Goal: Task Accomplishment & Management: Use online tool/utility

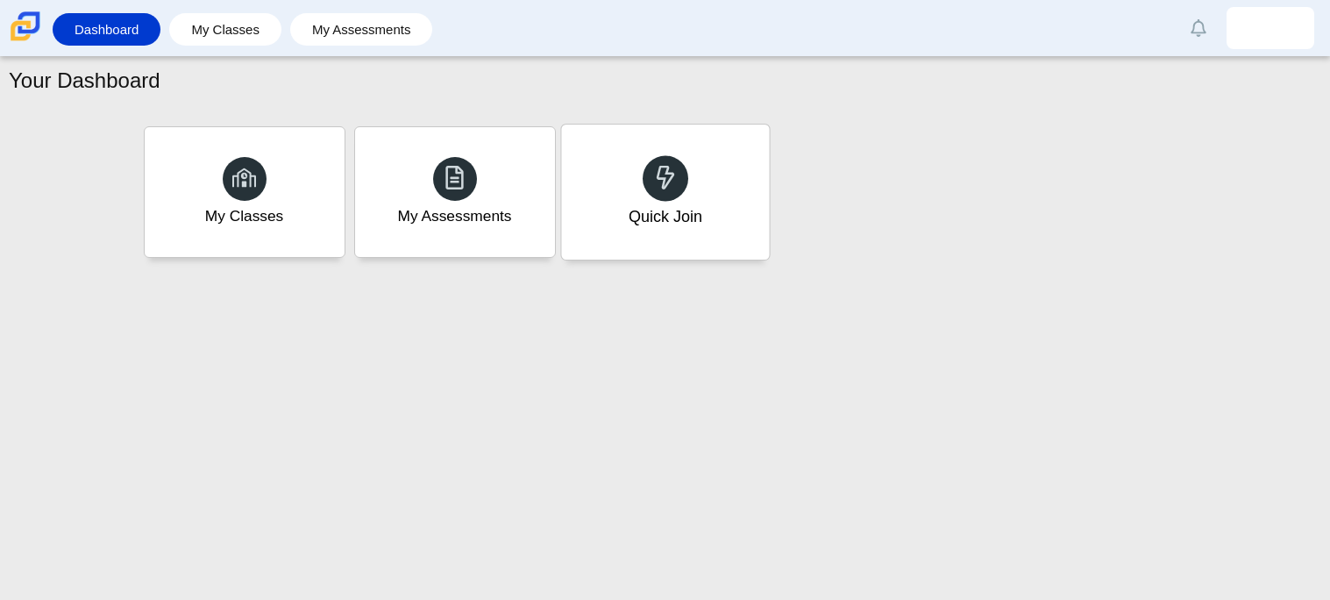
click at [657, 225] on div "Quick Join" at bounding box center [665, 216] width 74 height 23
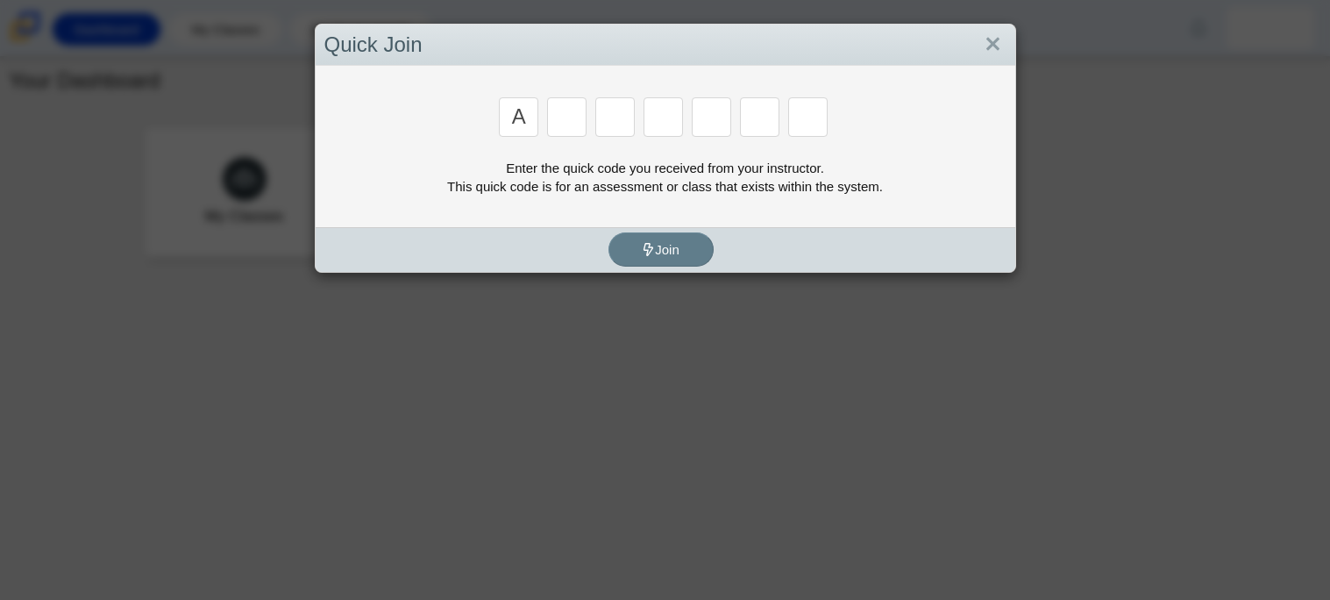
type input "A"
type input "M"
type input "V"
type input "3"
type input "r"
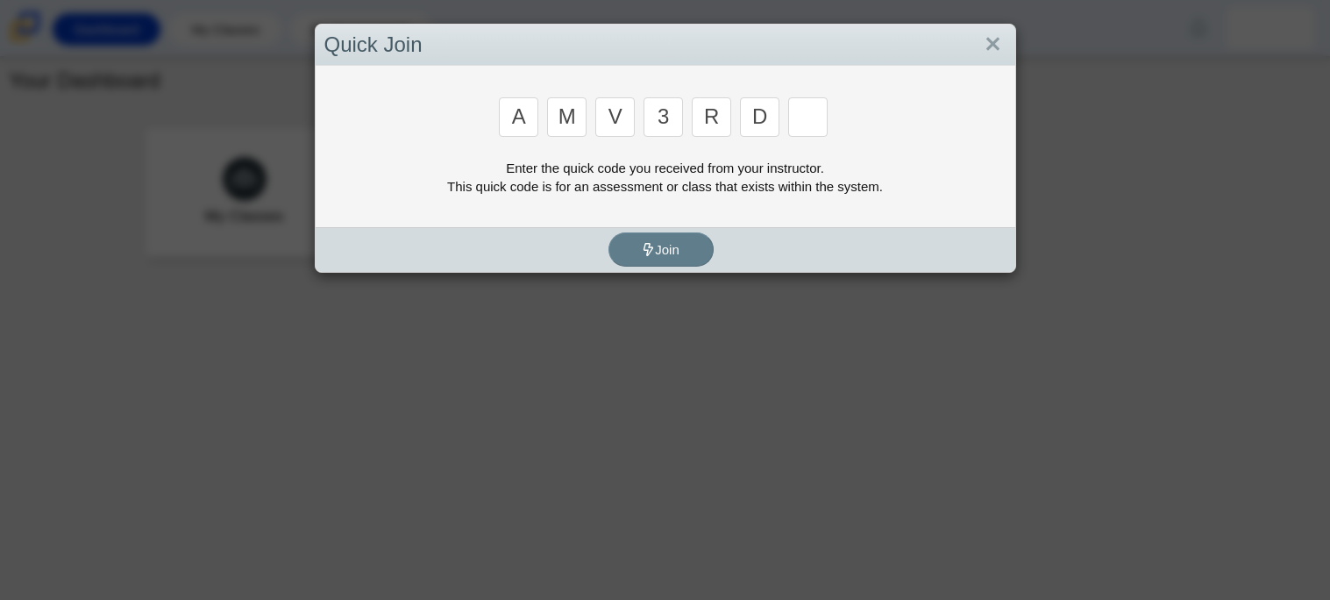
type input "d"
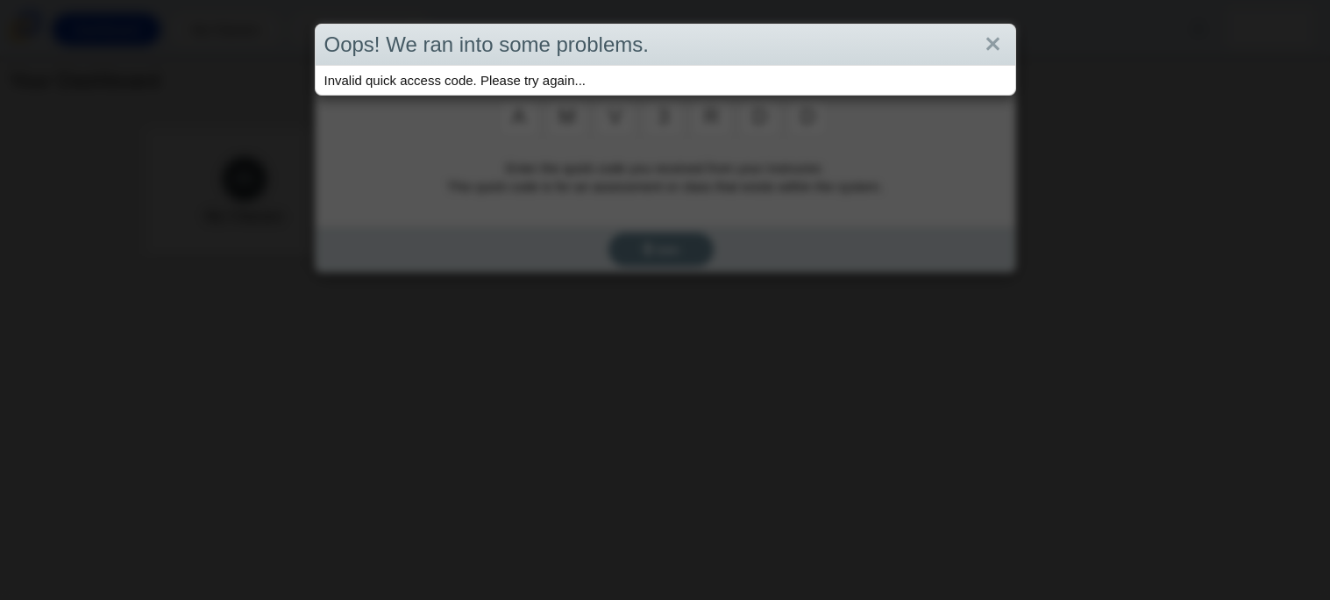
type input "d"
click at [986, 37] on link "Close" at bounding box center [993, 45] width 27 height 30
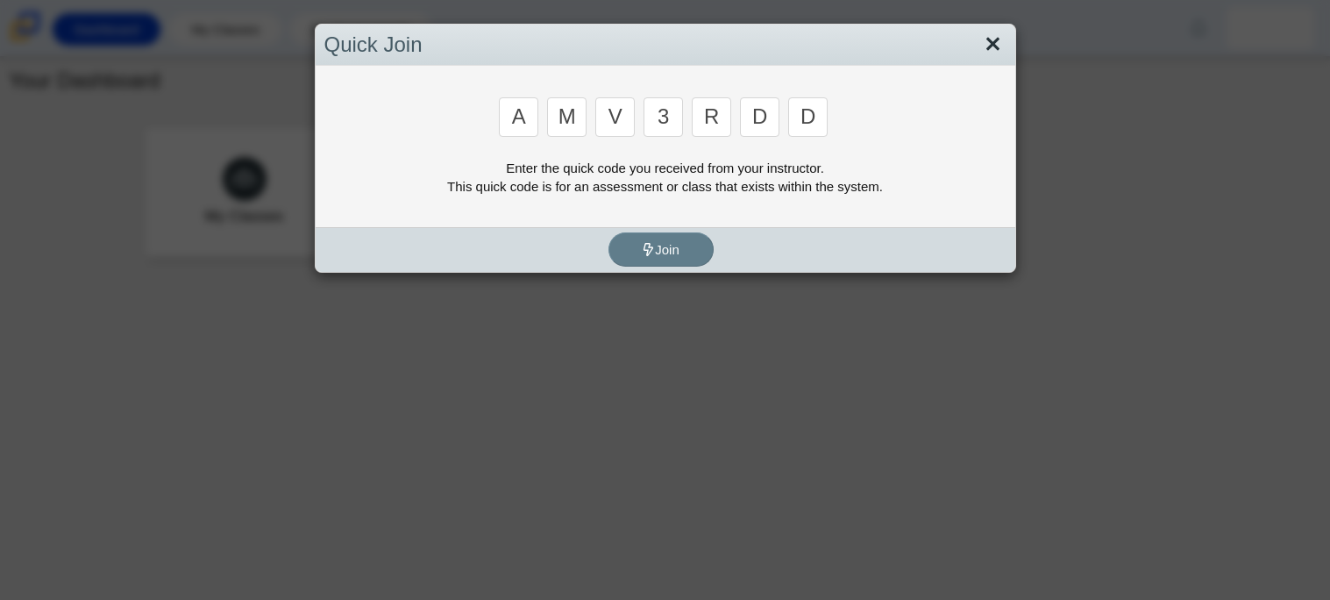
click at [987, 38] on link "Close" at bounding box center [993, 45] width 27 height 30
